Goal: Communication & Community: Answer question/provide support

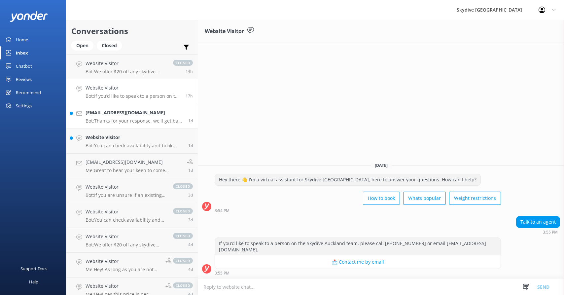
click at [133, 113] on h4 "[EMAIL_ADDRESS][DOMAIN_NAME]" at bounding box center [134, 112] width 98 height 7
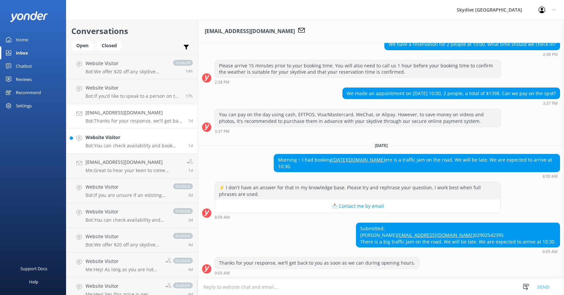
scroll to position [532, 0]
click at [131, 143] on p "Bot: You can check availability and book your skydiving experience on our websi…" at bounding box center [134, 146] width 98 height 6
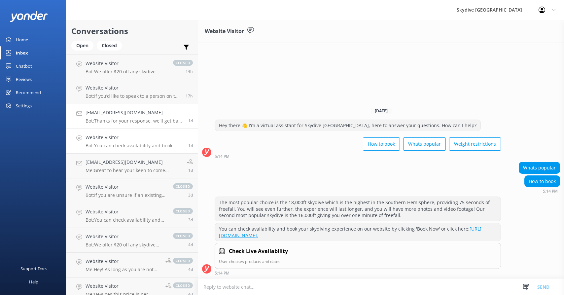
click at [138, 118] on p "Bot: Thanks for your response, we'll get back to you as soon as we can during o…" at bounding box center [134, 121] width 98 height 6
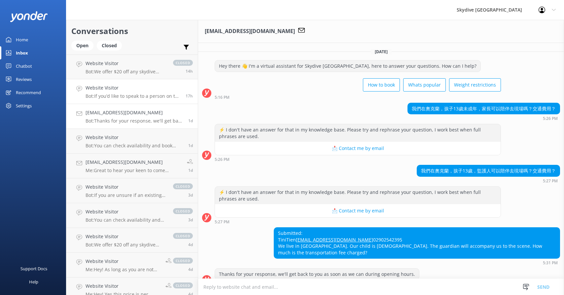
scroll to position [30, 0]
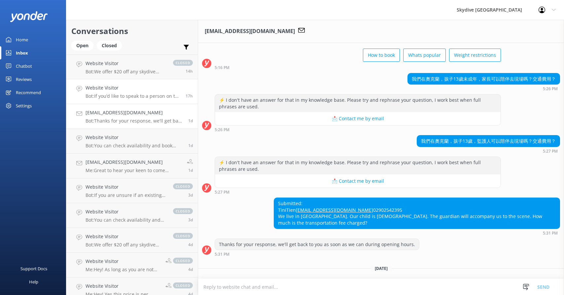
click at [117, 90] on h4 "Website Visitor" at bounding box center [132, 87] width 95 height 7
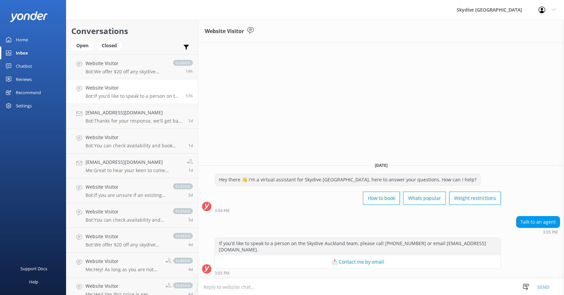
click at [134, 87] on h4 "Website Visitor" at bounding box center [132, 87] width 95 height 7
click at [116, 83] on link "Website Visitor Bot: If you’d like to speak to a person on the Skydive Auckland…" at bounding box center [131, 91] width 131 height 25
click at [117, 90] on h4 "Website Visitor" at bounding box center [132, 87] width 95 height 7
click at [248, 289] on textarea at bounding box center [381, 287] width 366 height 16
